Goal: Navigation & Orientation: Understand site structure

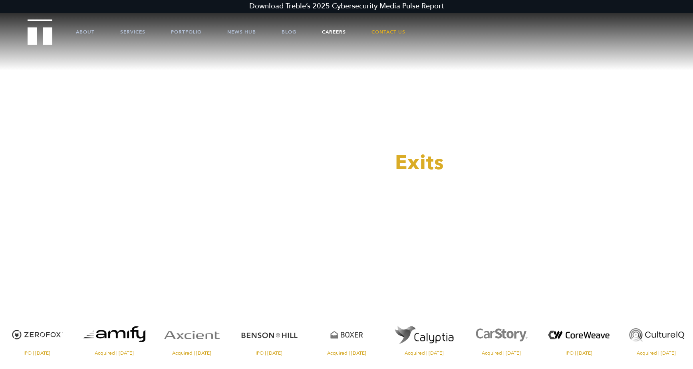
click at [339, 32] on link "Careers" at bounding box center [334, 32] width 24 height 24
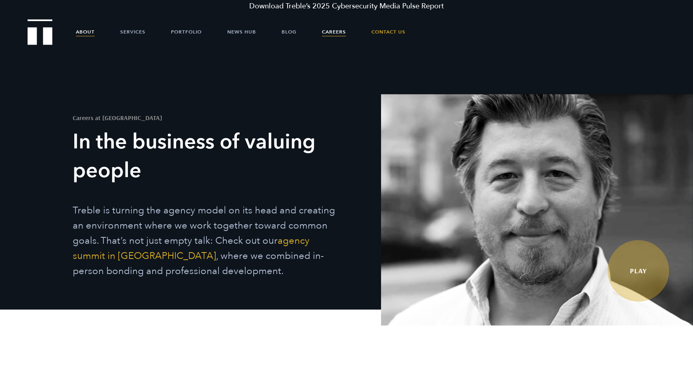
click at [93, 34] on link "About" at bounding box center [85, 32] width 19 height 24
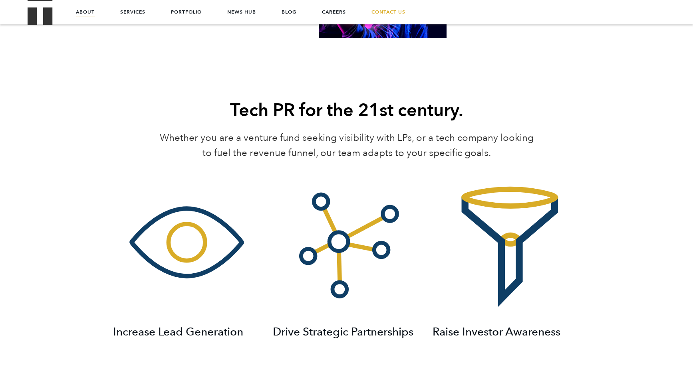
scroll to position [1042, 0]
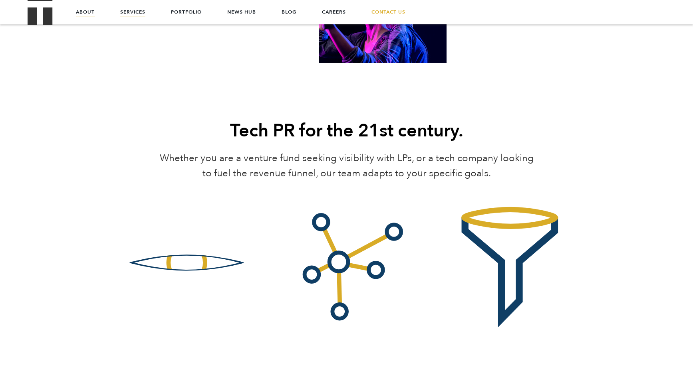
click at [134, 18] on link "Services" at bounding box center [132, 12] width 25 height 24
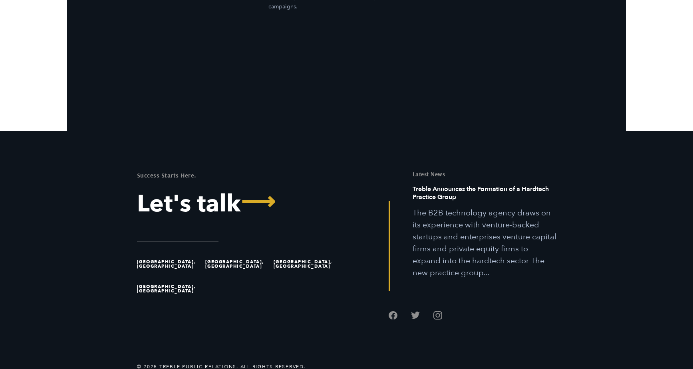
scroll to position [2779, 0]
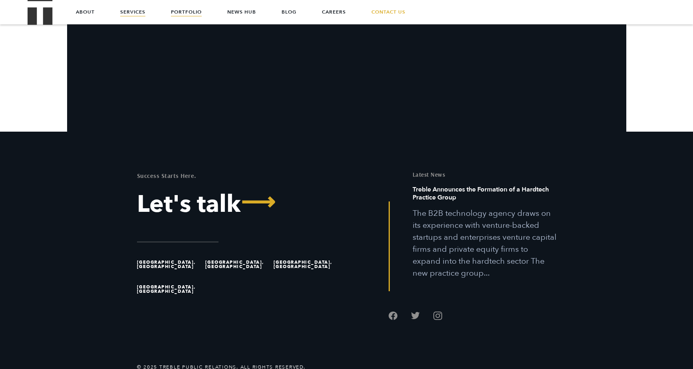
click at [182, 17] on link "Portfolio" at bounding box center [186, 12] width 31 height 24
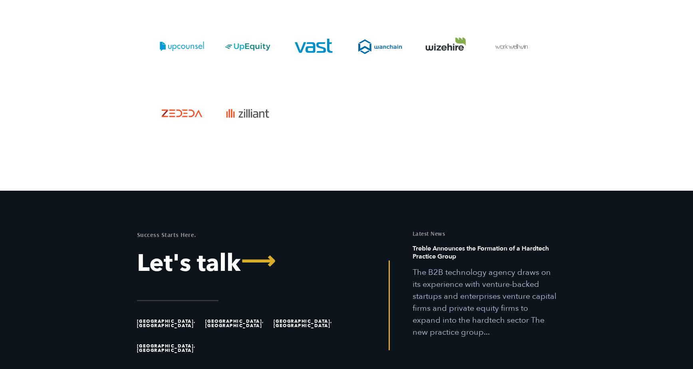
scroll to position [3023, 0]
